Goal: Complete application form

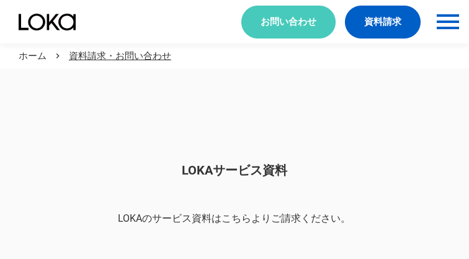
scroll to position [1043, 0]
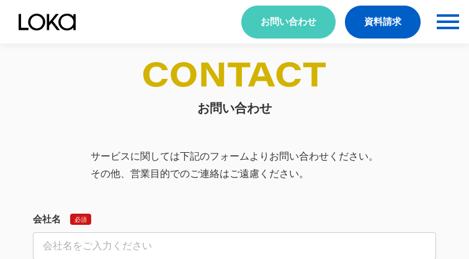
select select "その他"
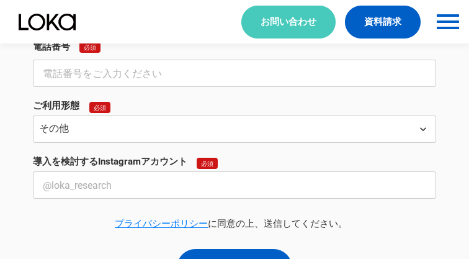
select select "その他"
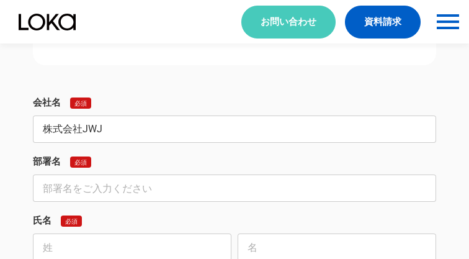
type input "株式会社JWJ"
type input "インバウンド対策事業部"
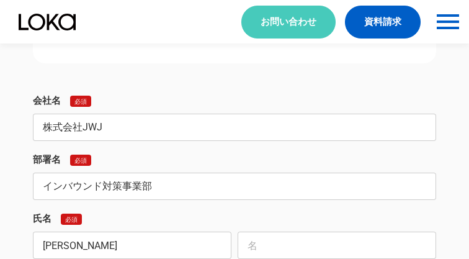
type input "[PERSON_NAME]"
type input "実紅"
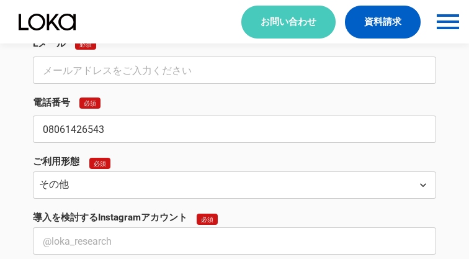
type input "08061426543"
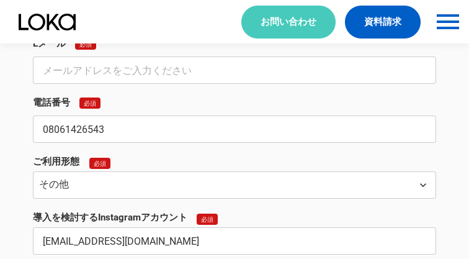
type input "[EMAIL_ADDRESS][DOMAIN_NAME]"
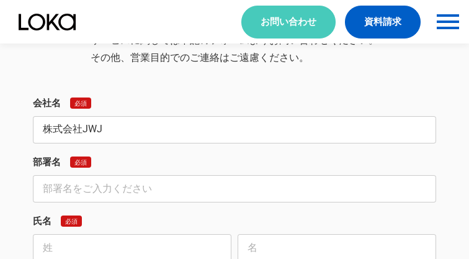
type input "株式会社JWJ"
type input "インバウンド対策事業部"
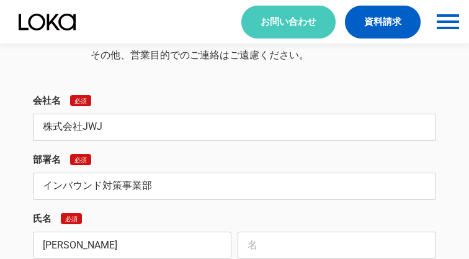
type input "[PERSON_NAME]"
type input "実紅"
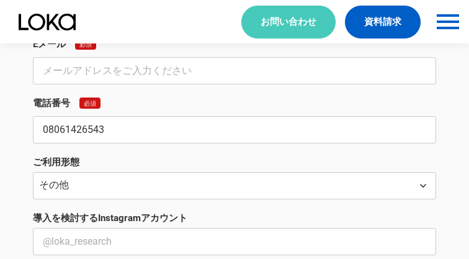
type input "08061426543"
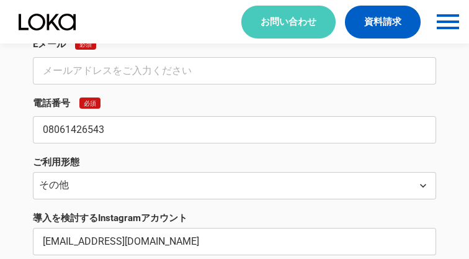
type input "[EMAIL_ADDRESS][DOMAIN_NAME]"
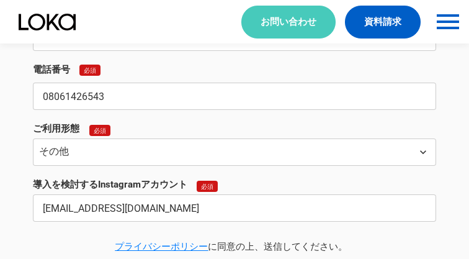
type input "[EMAIL_ADDRESS][DOMAIN_NAME]"
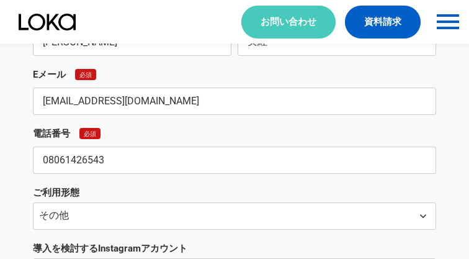
type input "[EMAIL_ADDRESS][DOMAIN_NAME]"
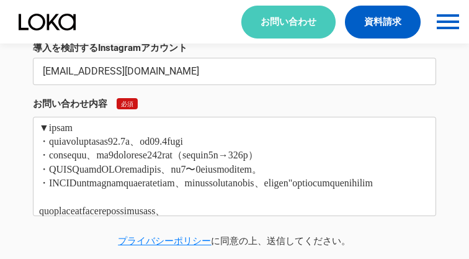
type textarea "lore・ipsumdo　sitam consecteturad。elitSEDdoeiusmodt。 inc、utlaboreetdoloremagnaal…"
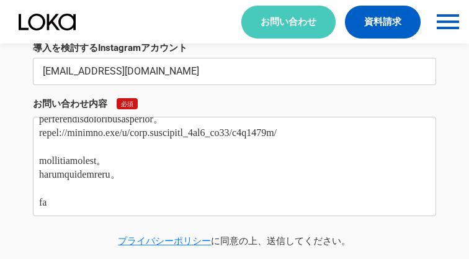
scroll to position [0, 0]
